Goal: Task Accomplishment & Management: Use online tool/utility

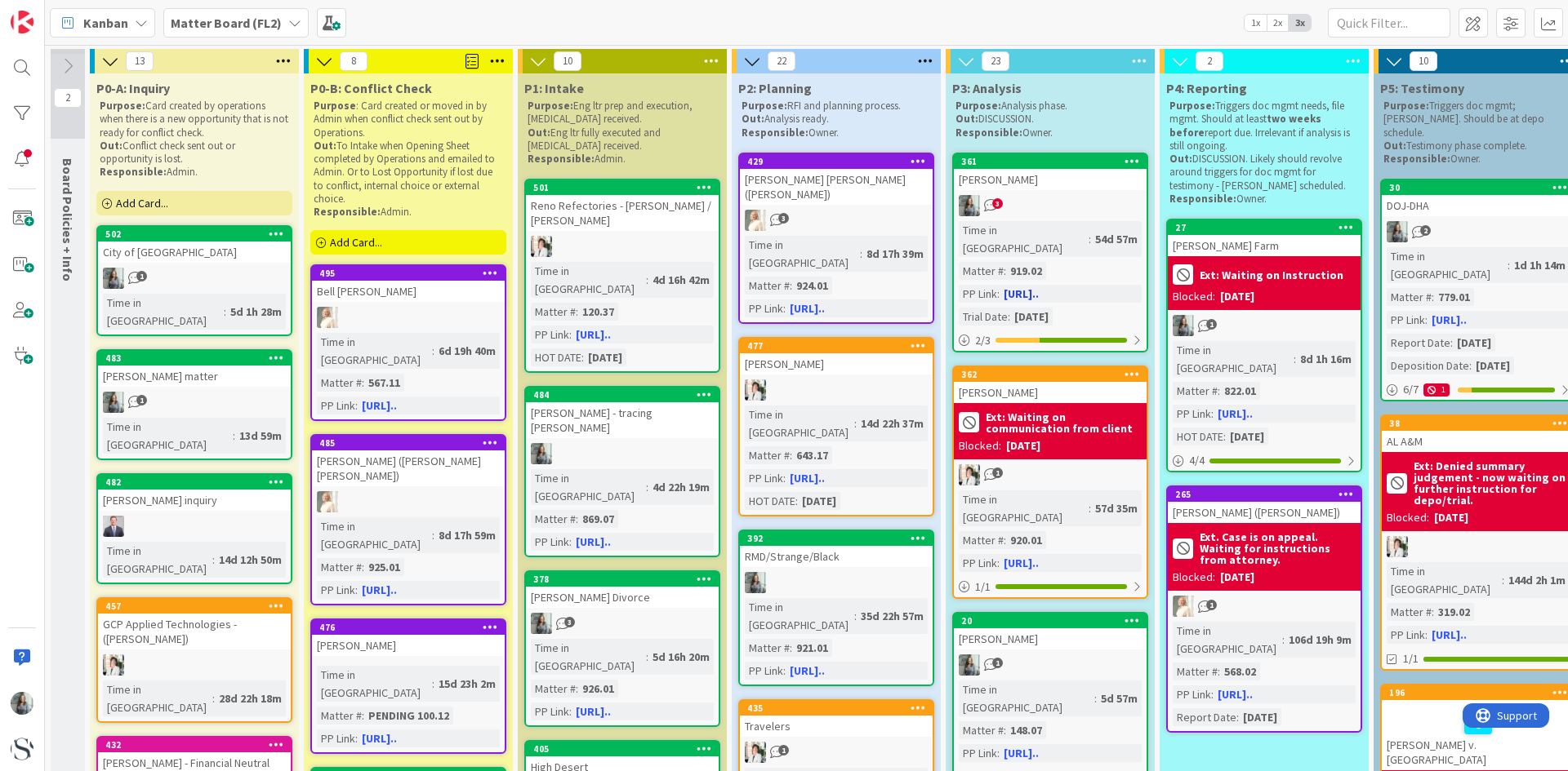
click at [1059, 203] on div "3" at bounding box center [1050, 205] width 193 height 21
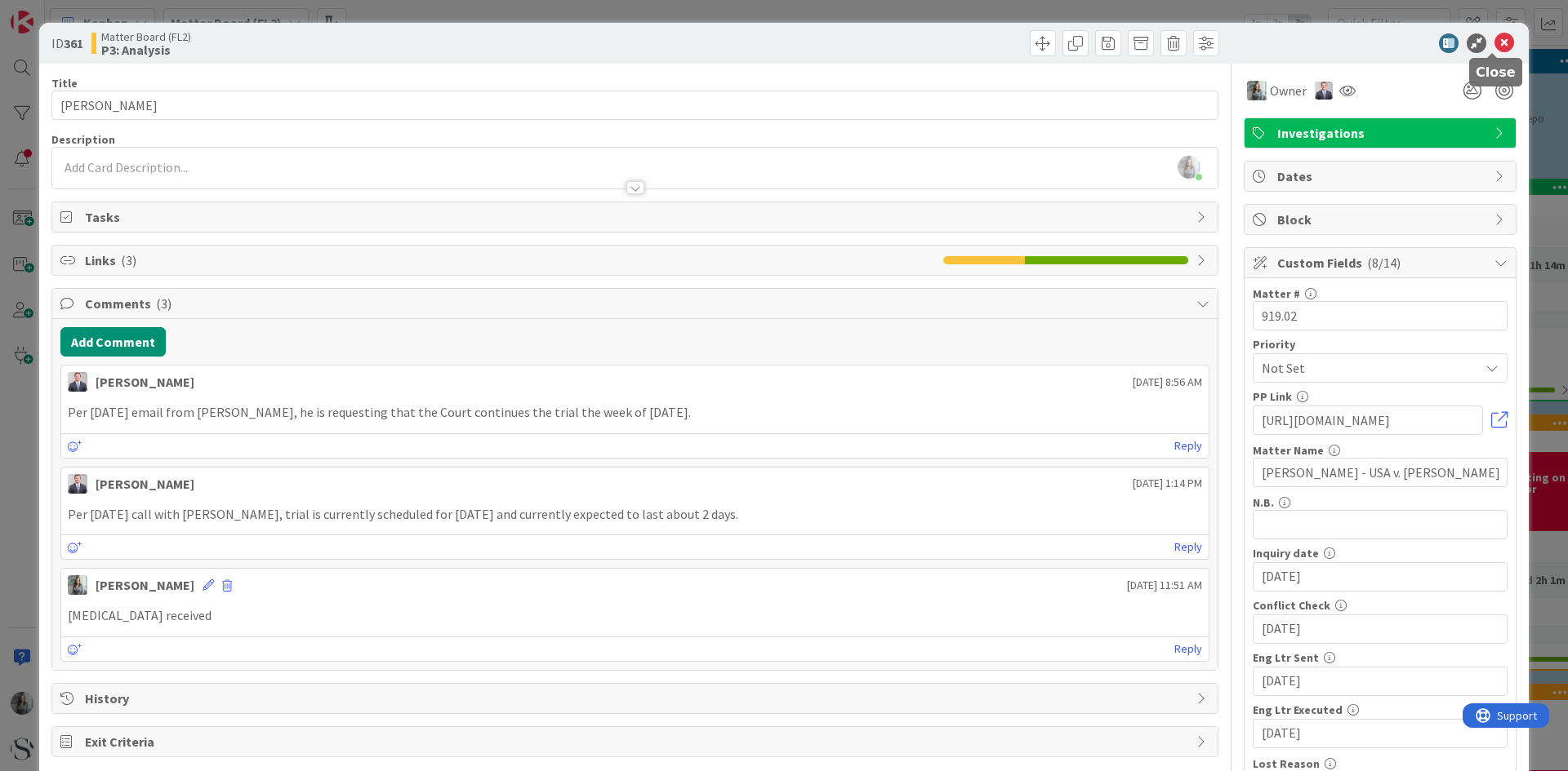
click at [1494, 41] on icon at bounding box center [1504, 43] width 19 height 19
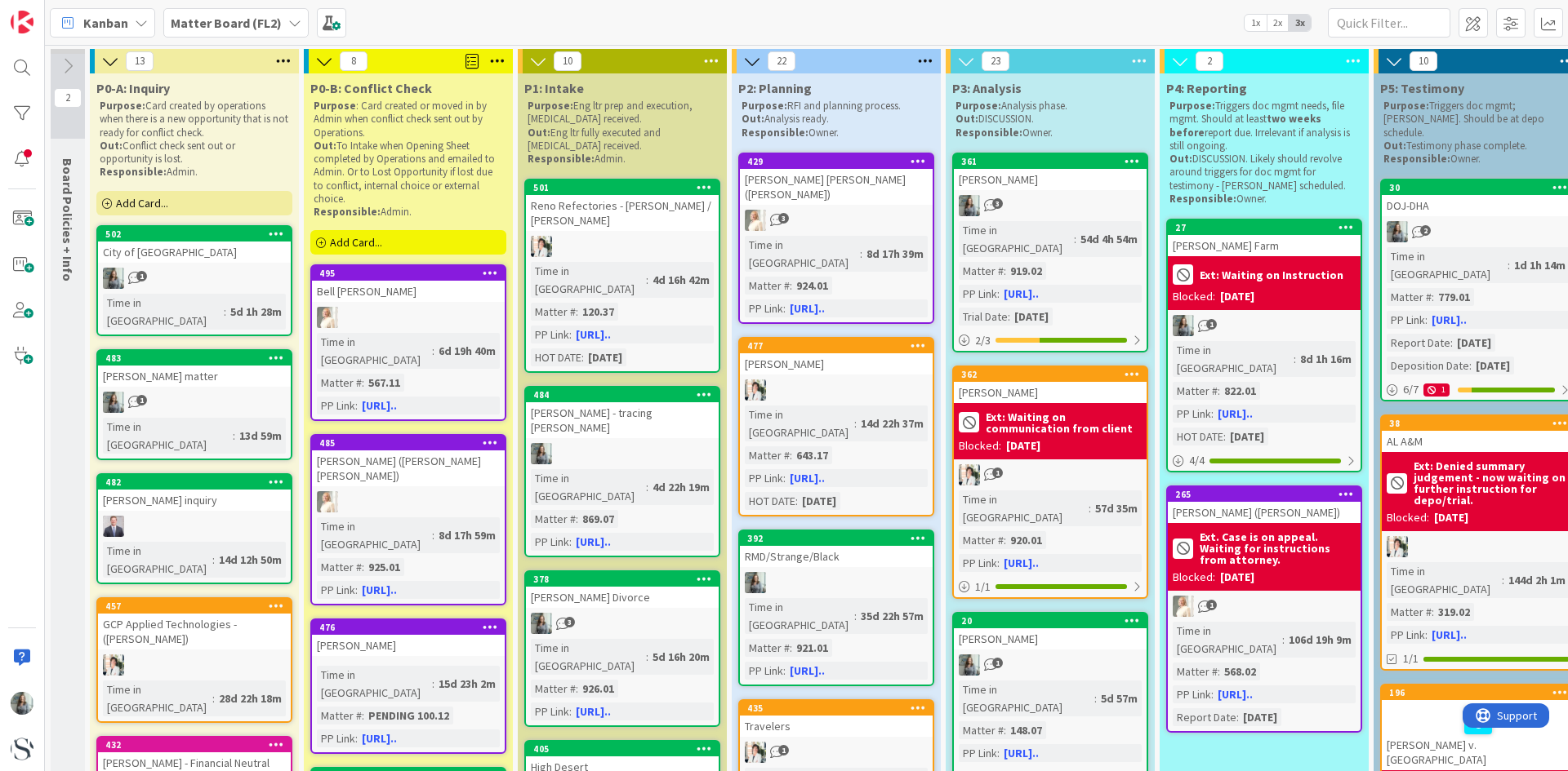
click at [277, 18] on b "Matter Board (FL2)" at bounding box center [226, 22] width 111 height 17
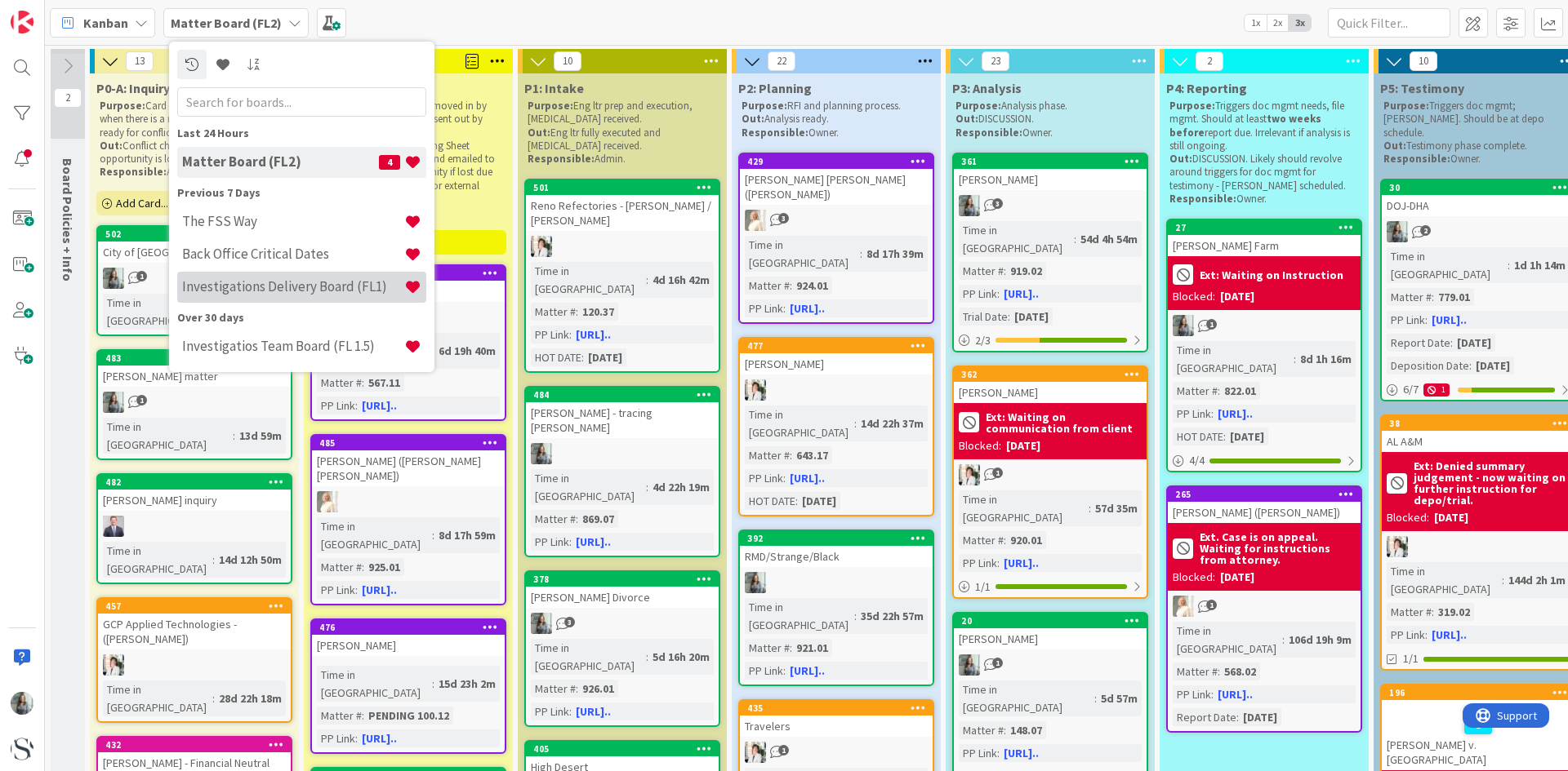
click at [233, 283] on h4 "Investigations Delivery Board (FL1)" at bounding box center [293, 286] width 222 height 17
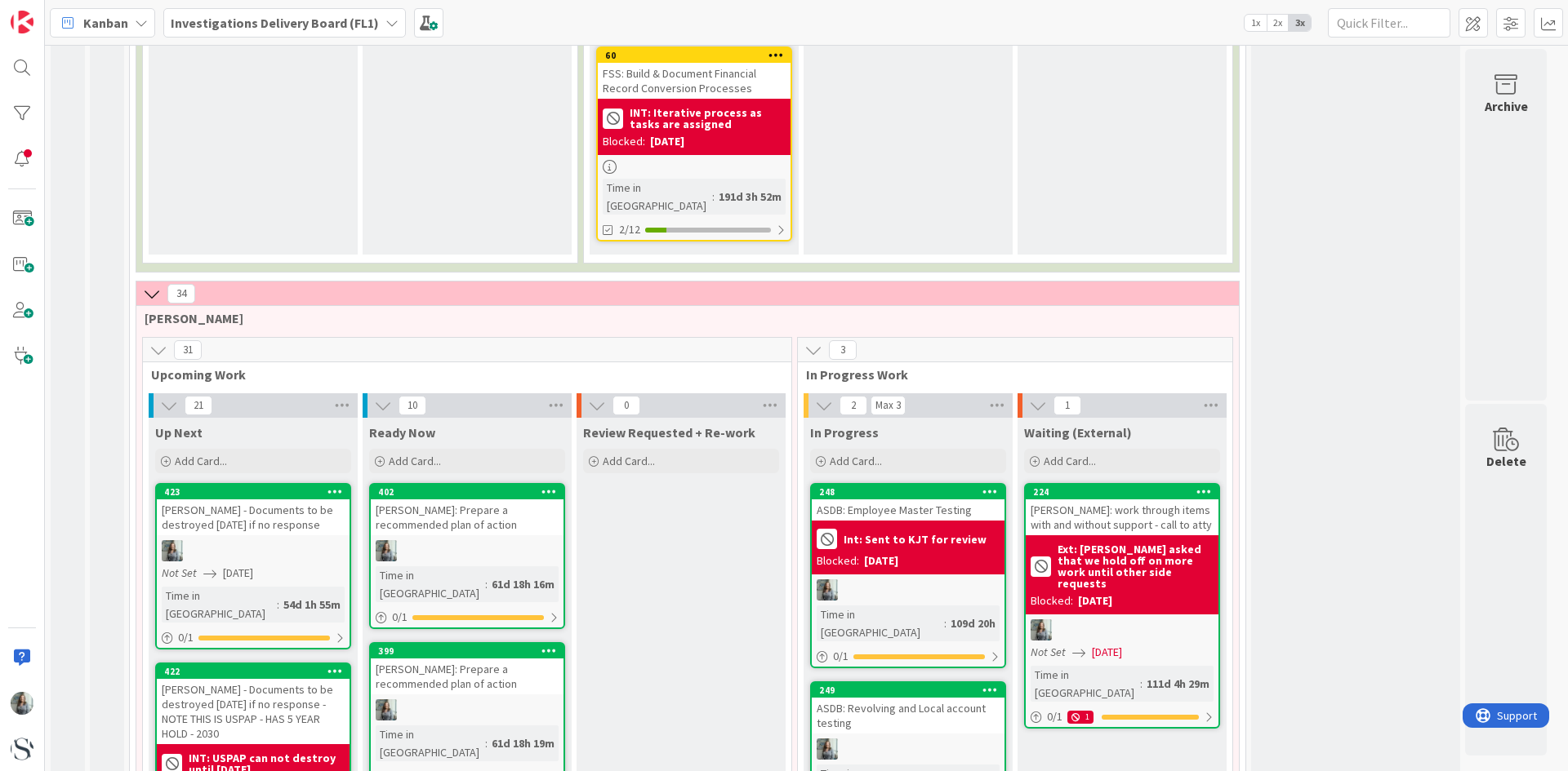
scroll to position [1796, 0]
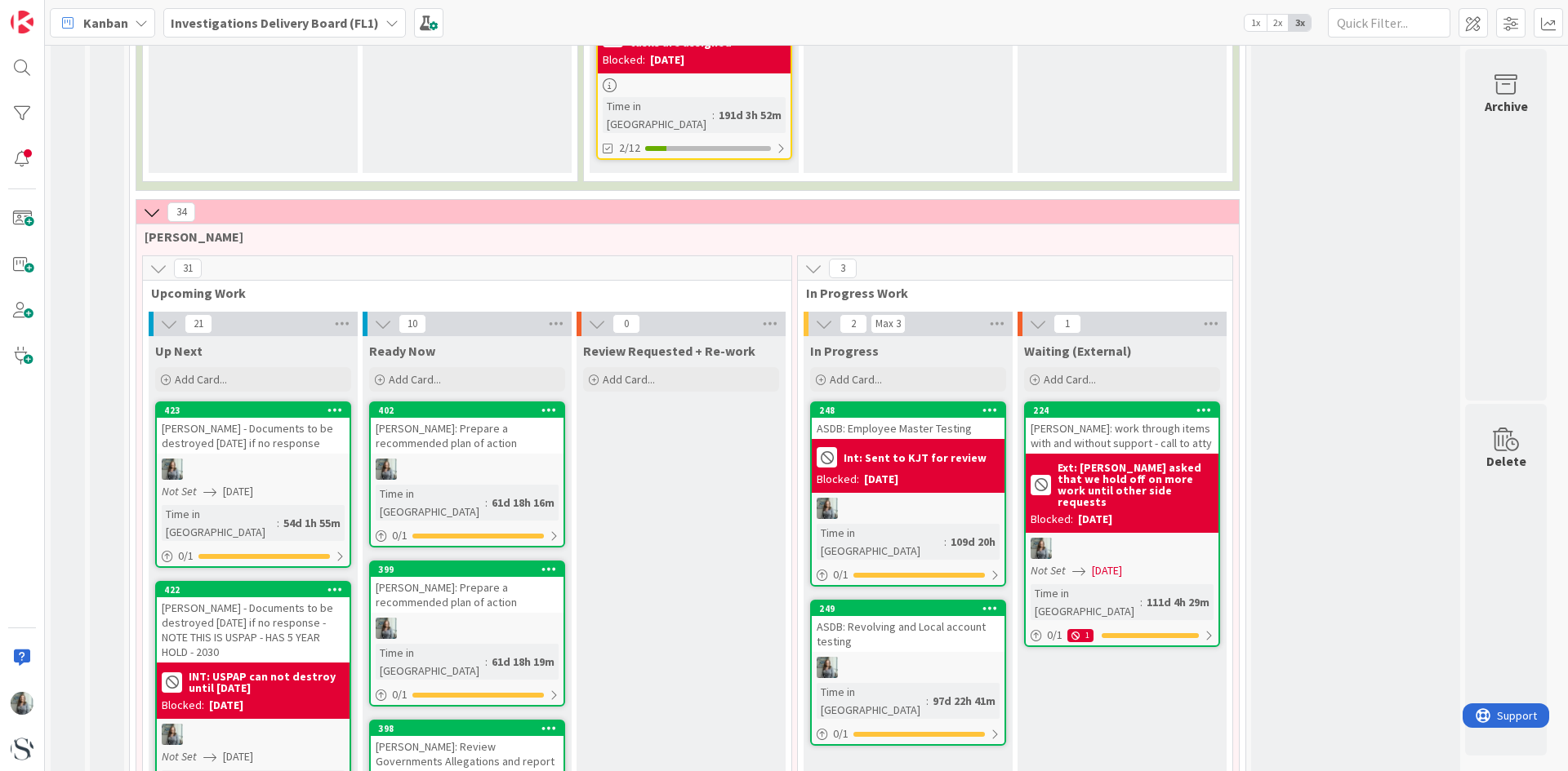
click at [1087, 462] on b "Ext: [PERSON_NAME] asked that we hold off on more work until other side requests" at bounding box center [1136, 485] width 156 height 46
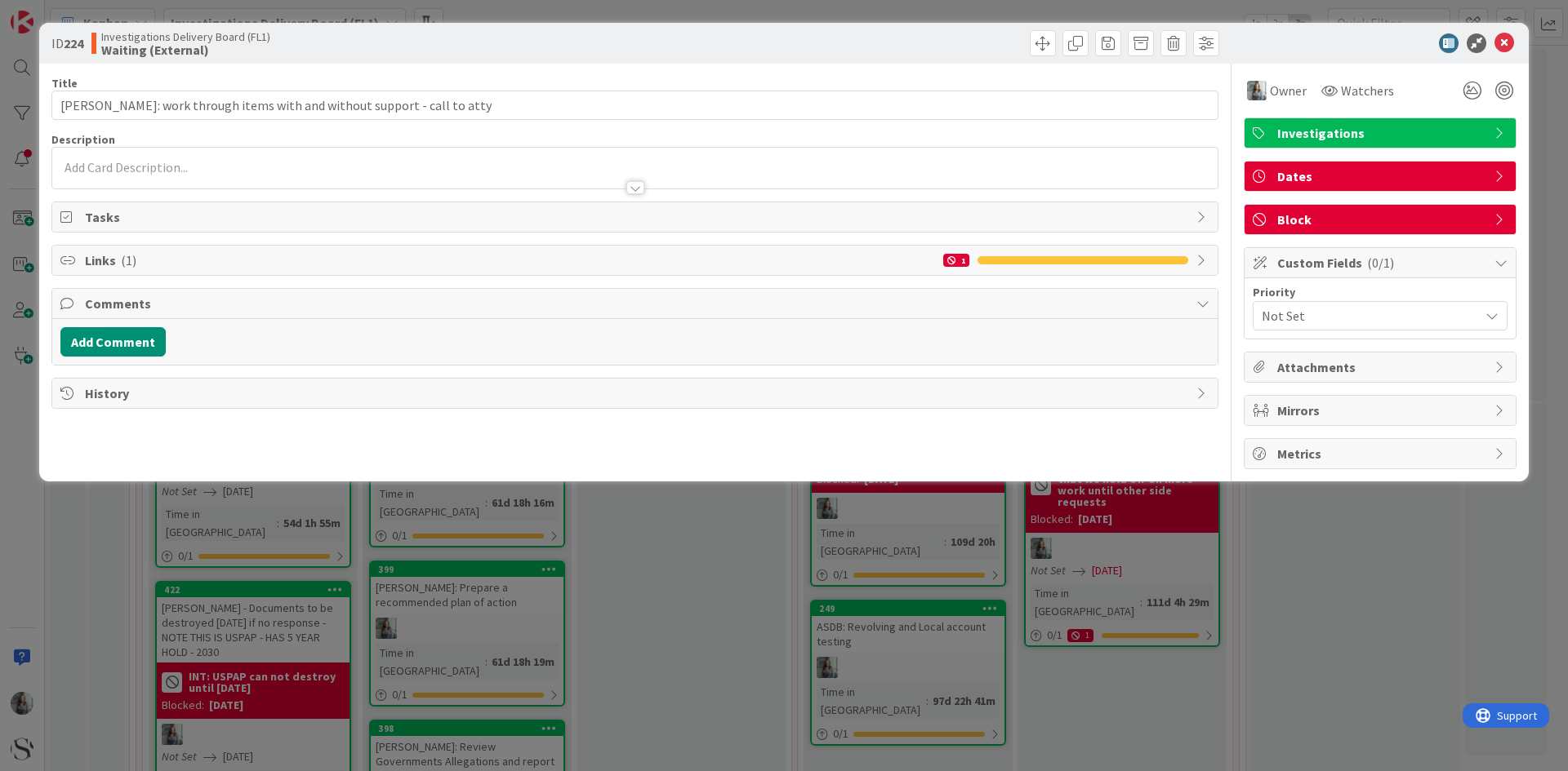
click at [1380, 208] on div "Block" at bounding box center [1380, 219] width 271 height 29
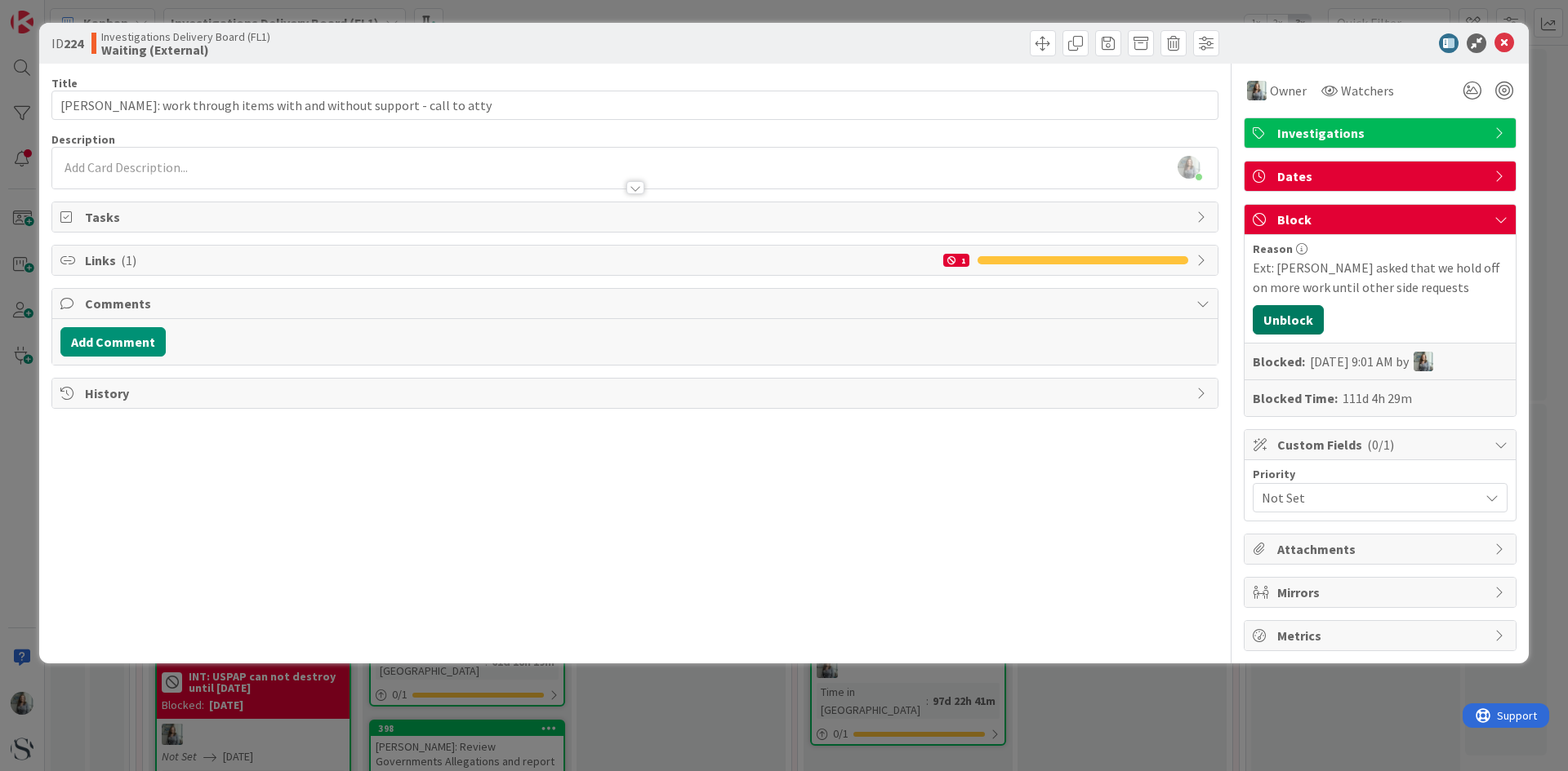
click at [1287, 332] on button "Unblock" at bounding box center [1288, 320] width 71 height 29
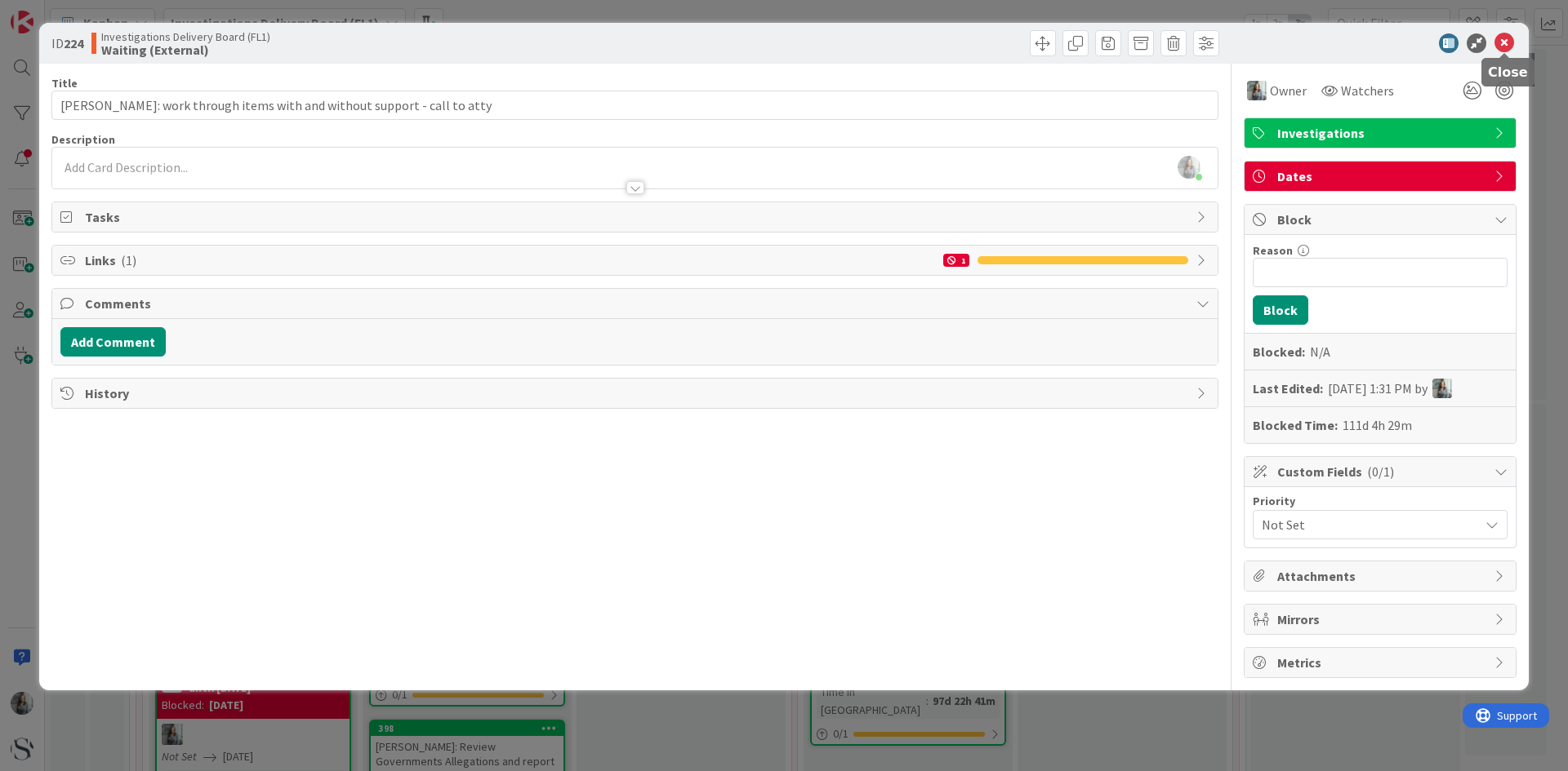
click at [1509, 48] on icon at bounding box center [1504, 43] width 19 height 19
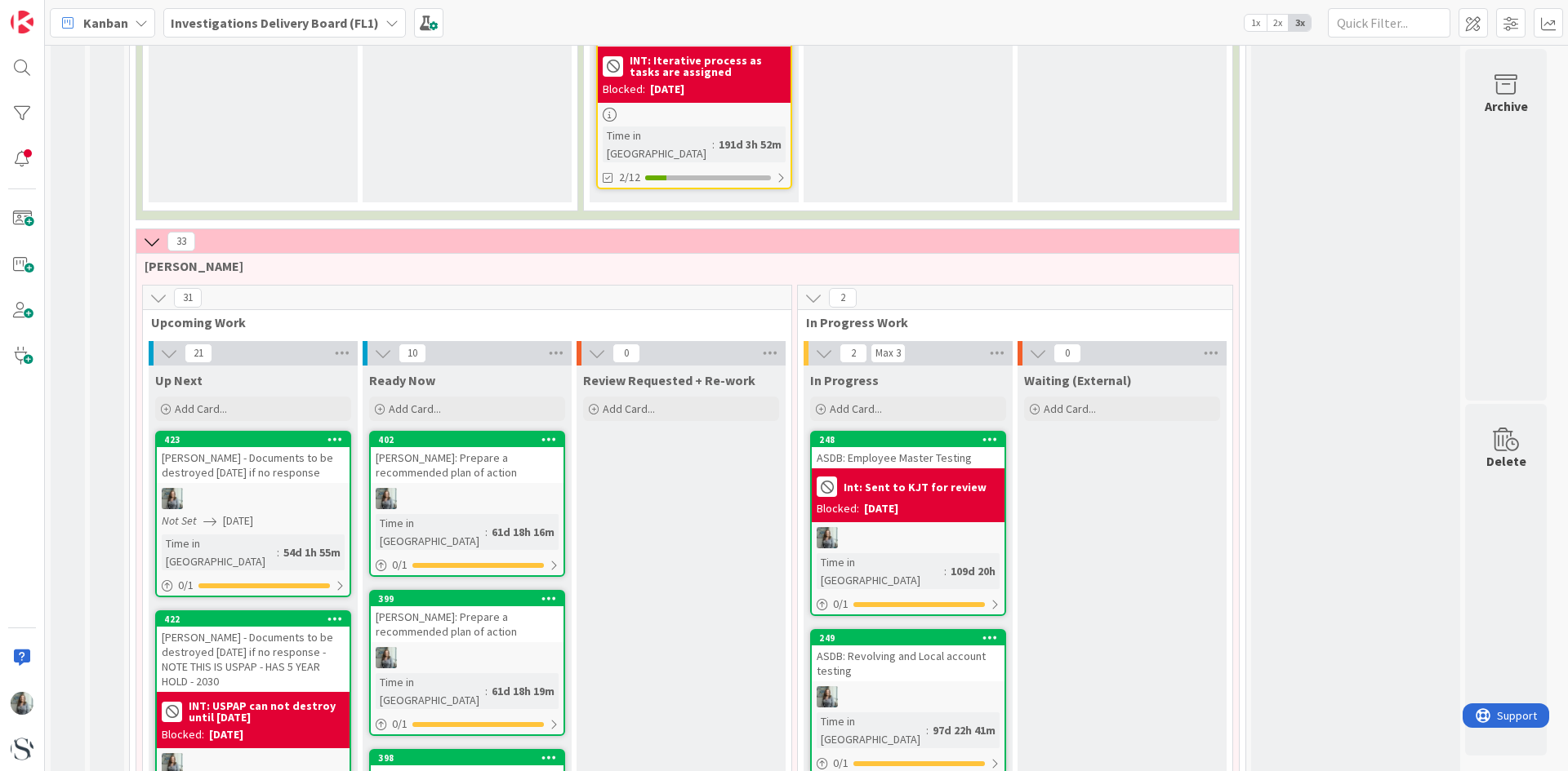
scroll to position [1766, 0]
click at [948, 473] on div "Int: Sent to KJT for review" at bounding box center [908, 487] width 183 height 27
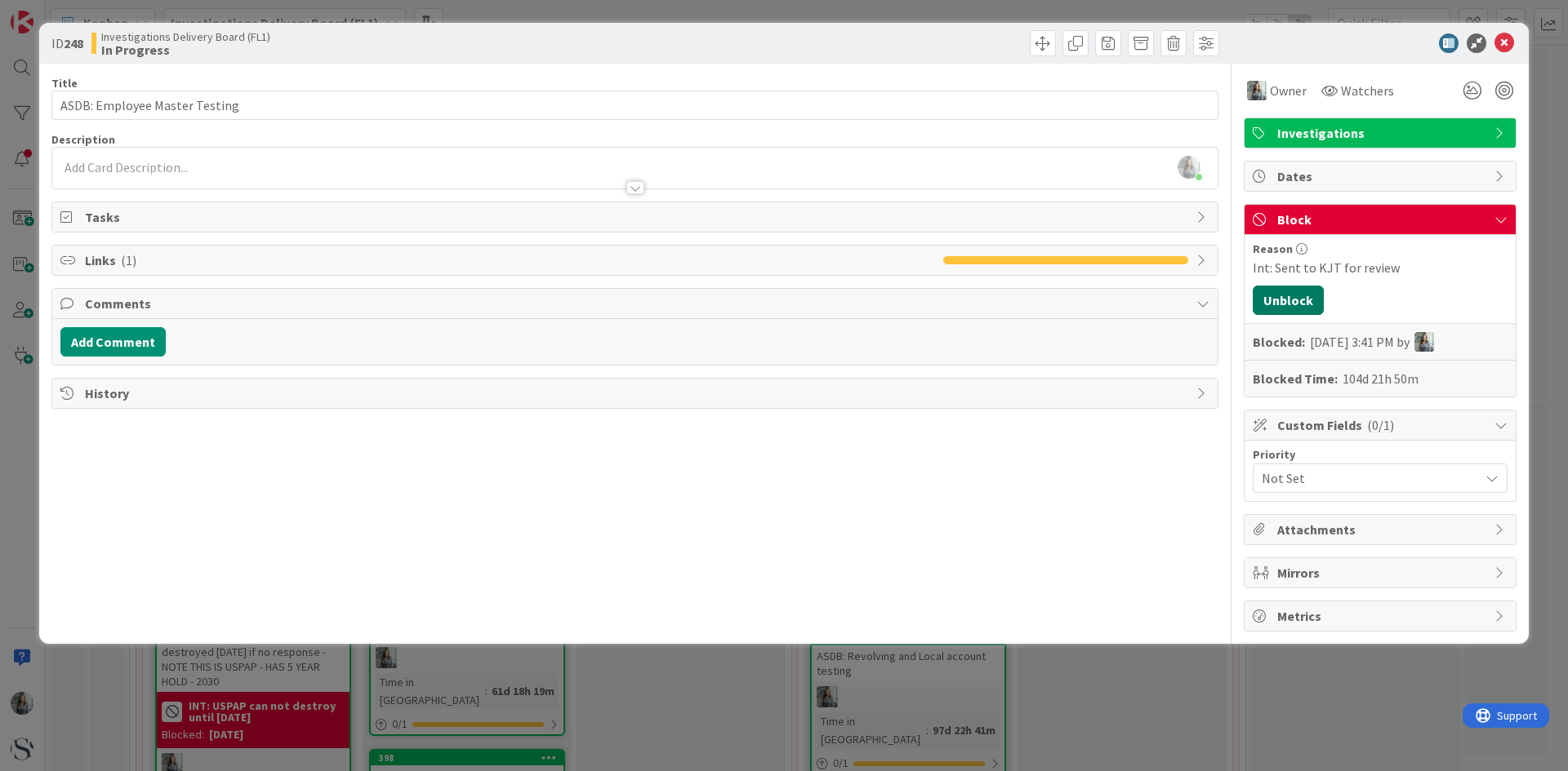
click at [1260, 301] on button "Unblock" at bounding box center [1288, 300] width 71 height 29
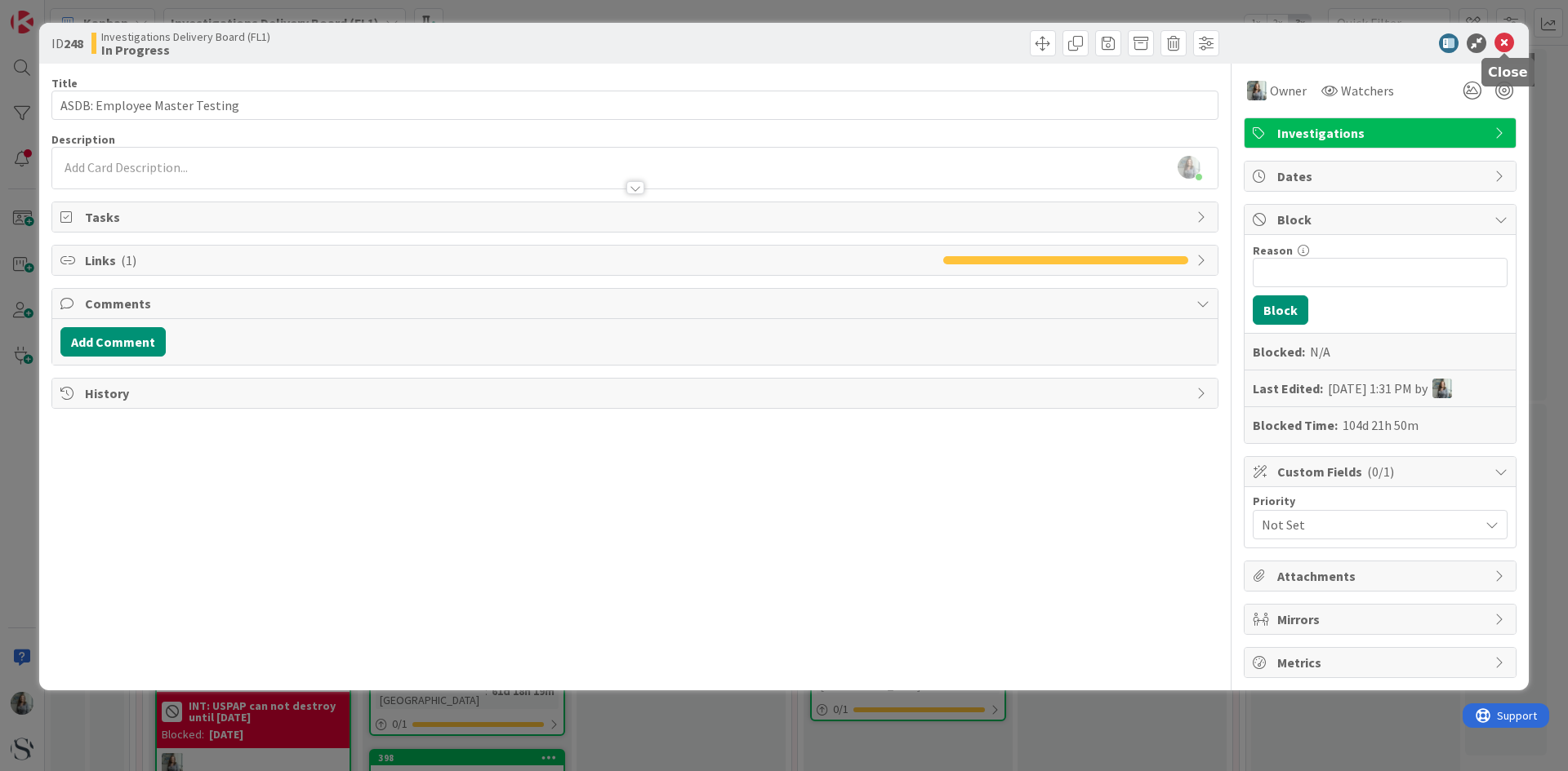
click at [1510, 38] on icon at bounding box center [1504, 43] width 19 height 19
